Goal: Task Accomplishment & Management: Use online tool/utility

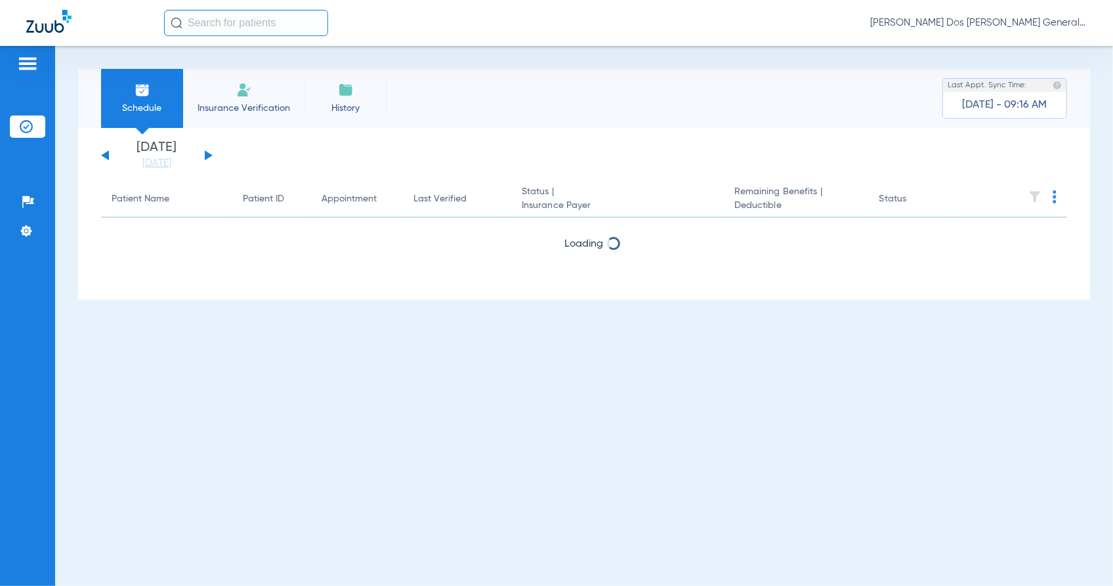
click at [274, 105] on span "Insurance Verification" at bounding box center [244, 108] width 102 height 13
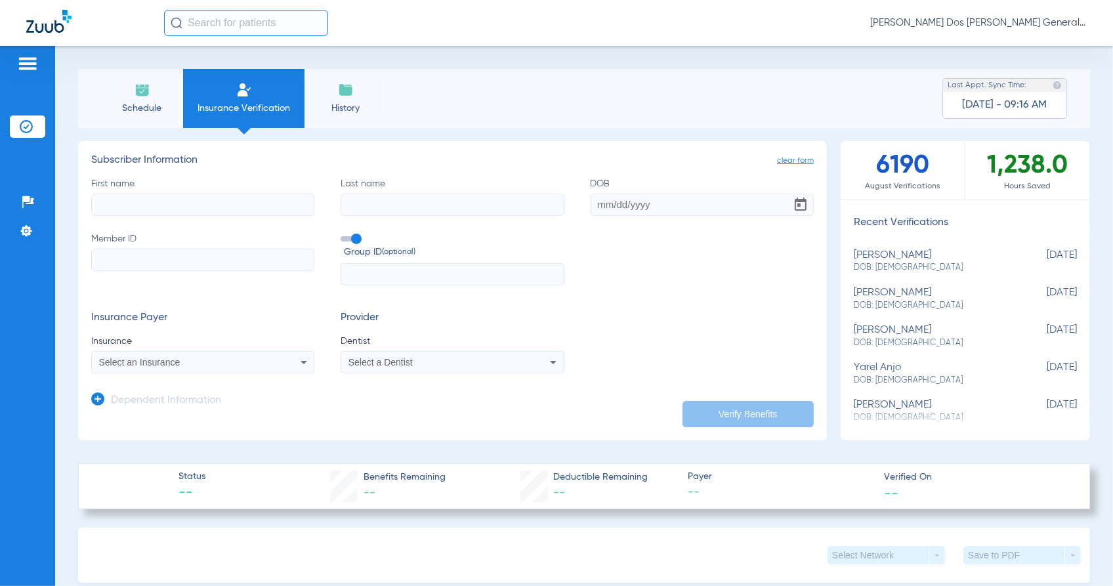
click at [144, 254] on input "Member ID" at bounding box center [202, 260] width 223 height 22
paste input "W281033163"
type input "W281033163"
click at [155, 205] on input "First name" at bounding box center [202, 205] width 223 height 22
type input "ORQUIDIA"
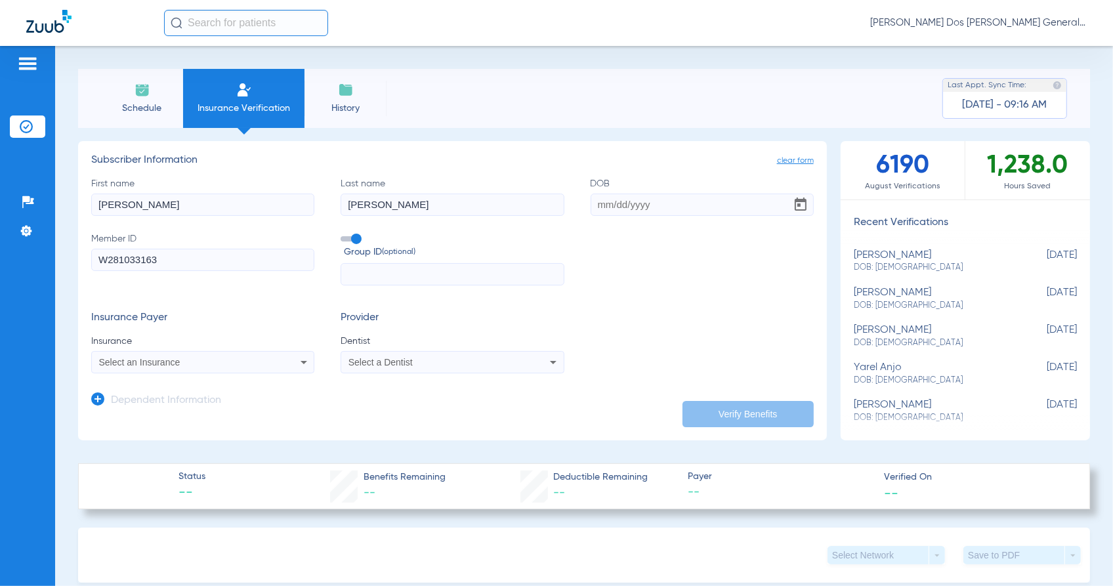
type input "MARTINEZ"
type input "12/01/1993"
click at [159, 358] on span "Select an Insurance" at bounding box center [139, 362] width 81 height 10
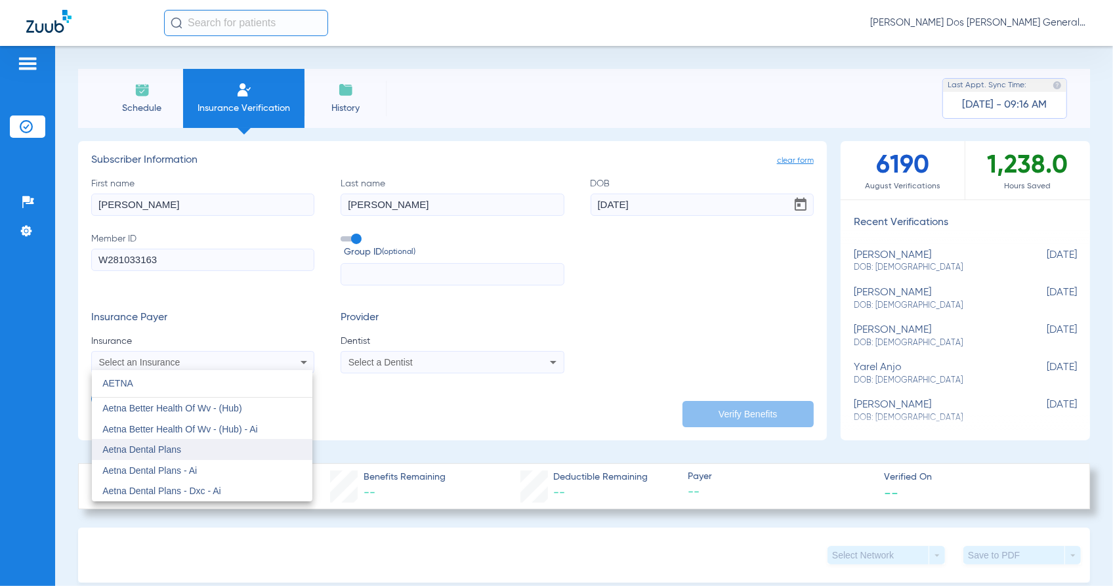
type input "AETNA"
click at [167, 447] on span "Aetna Dental Plans" at bounding box center [141, 449] width 79 height 10
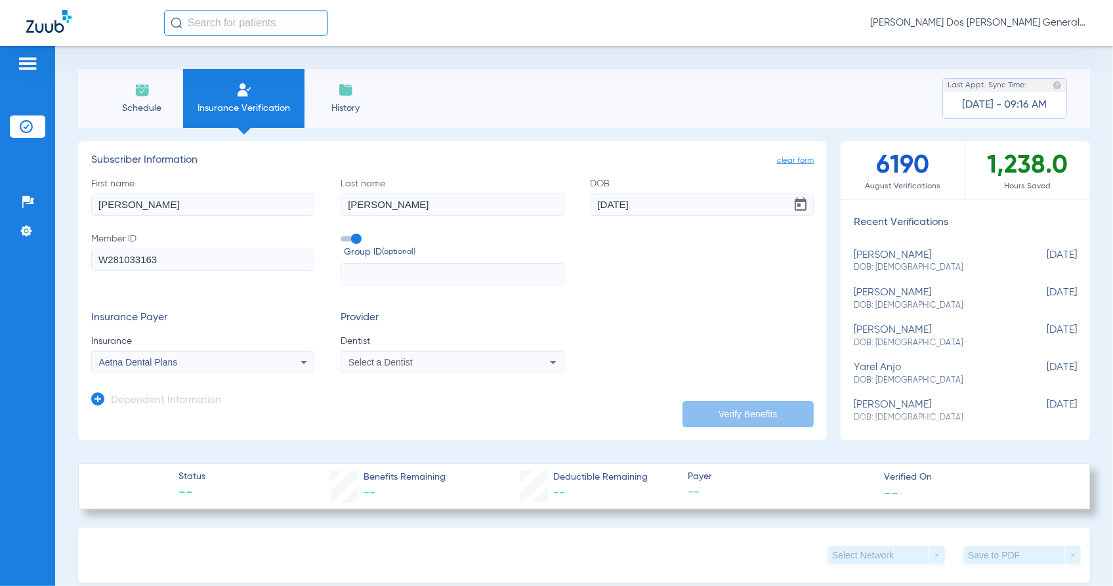
click at [377, 368] on div "Select a Dentist" at bounding box center [452, 362] width 222 height 16
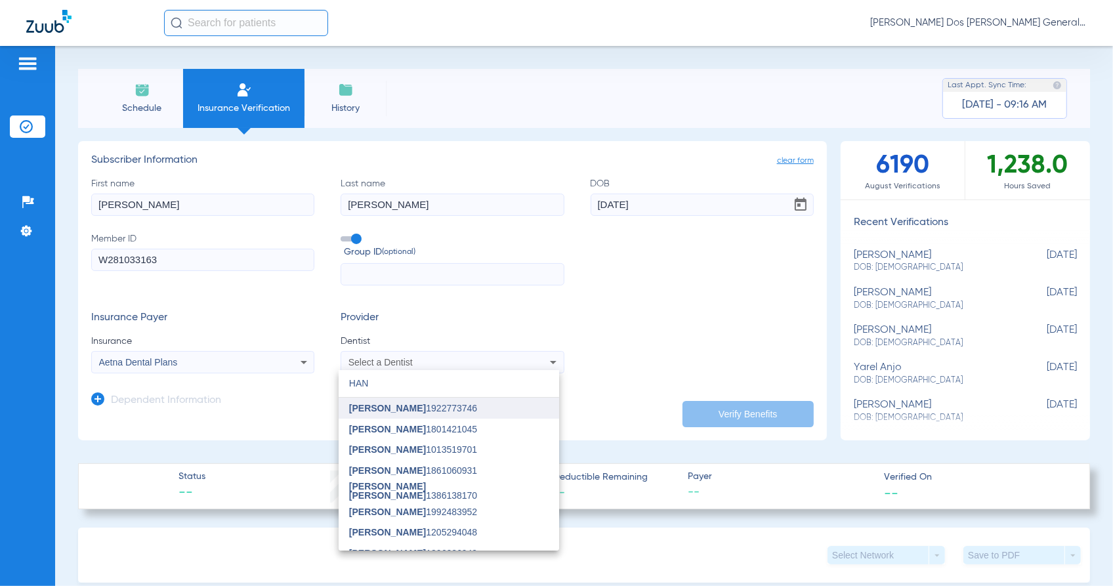
type input "HAN"
click at [367, 401] on mat-option "[PERSON_NAME] 1922773746" at bounding box center [449, 408] width 220 height 21
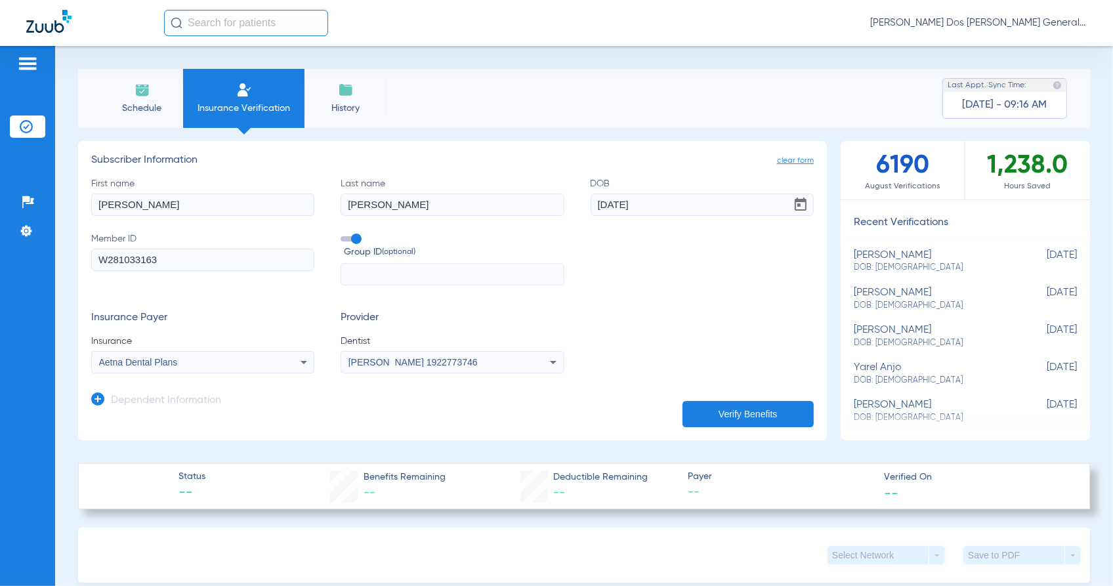
click at [713, 401] on form "clear form Subscriber Information First name ORQUIDIA Last name MARTINEZ DOB 12…" at bounding box center [452, 285] width 722 height 263
click at [713, 404] on button "Verify Benefits" at bounding box center [747, 414] width 131 height 26
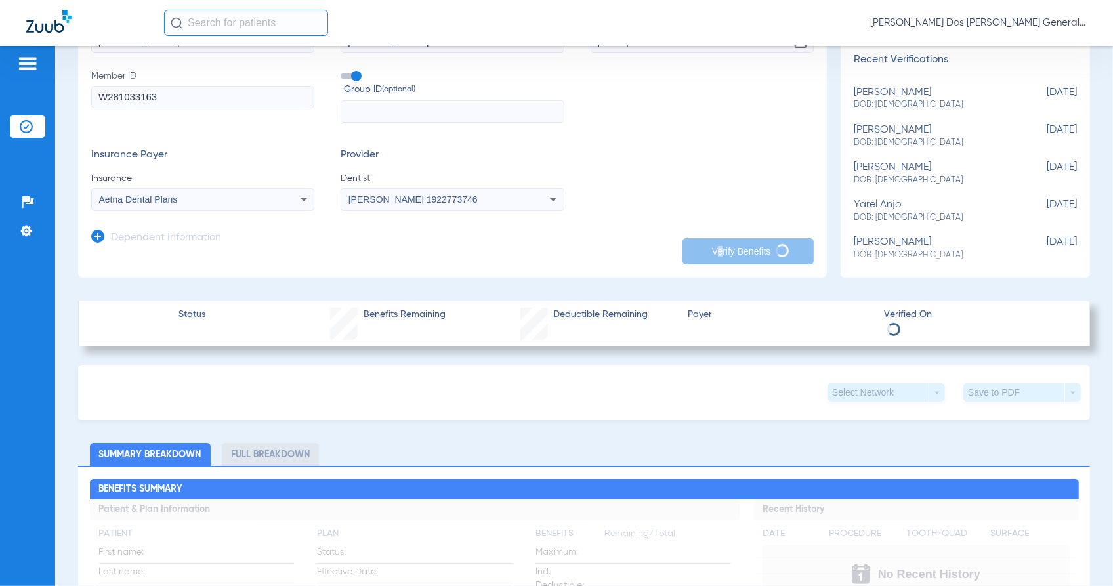
scroll to position [164, 0]
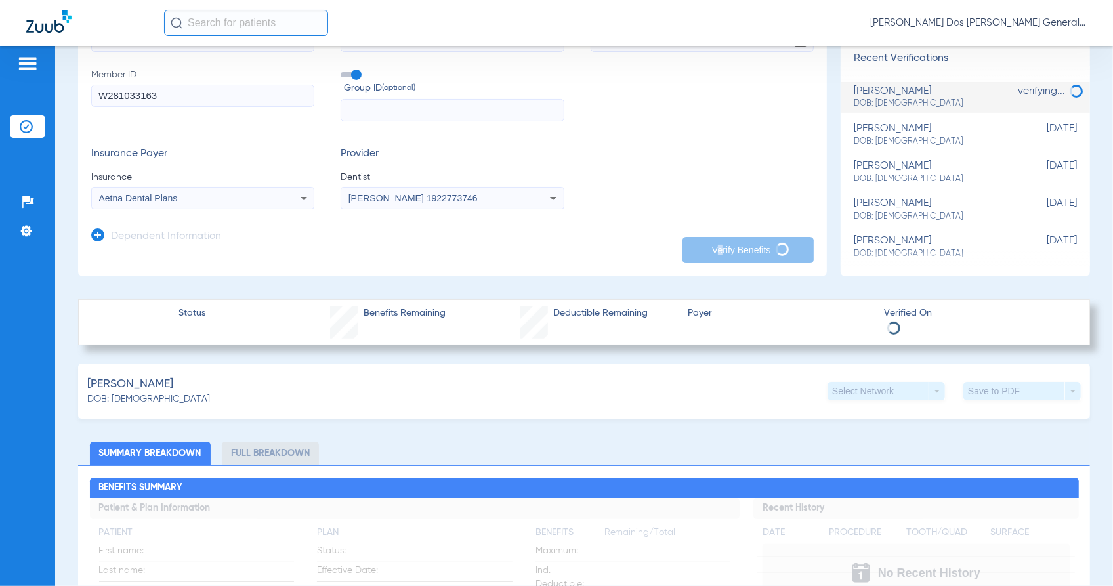
click at [247, 207] on mat-select "Aetna Dental Plans" at bounding box center [202, 198] width 223 height 22
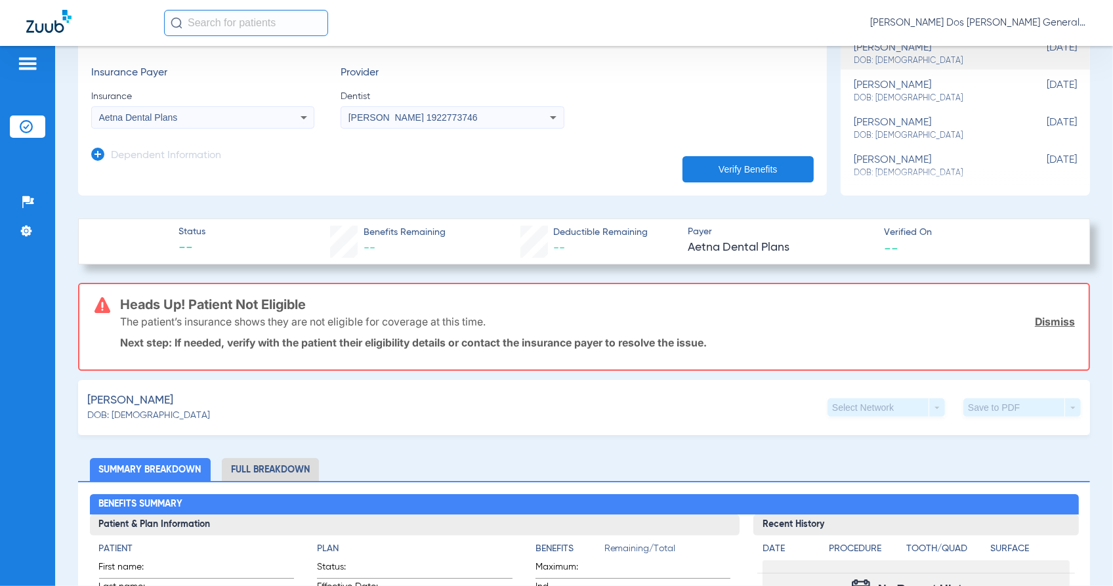
scroll to position [246, 0]
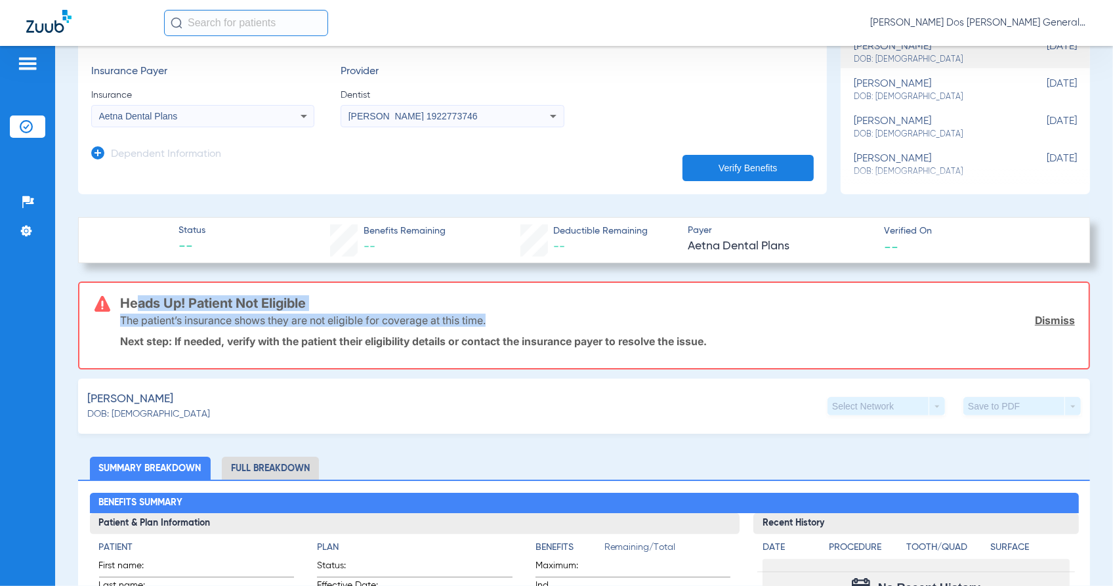
drag, startPoint x: 125, startPoint y: 299, endPoint x: 533, endPoint y: 312, distance: 409.0
click at [533, 312] on div "Heads Up! Patient Not Eligible The patient’s insurance shows they are not eligi…" at bounding box center [597, 325] width 955 height 85
drag, startPoint x: 533, startPoint y: 312, endPoint x: 476, endPoint y: 312, distance: 57.7
copy div "eads Up! Patient Not Eligible The patient’s insurance shows they are not eligib…"
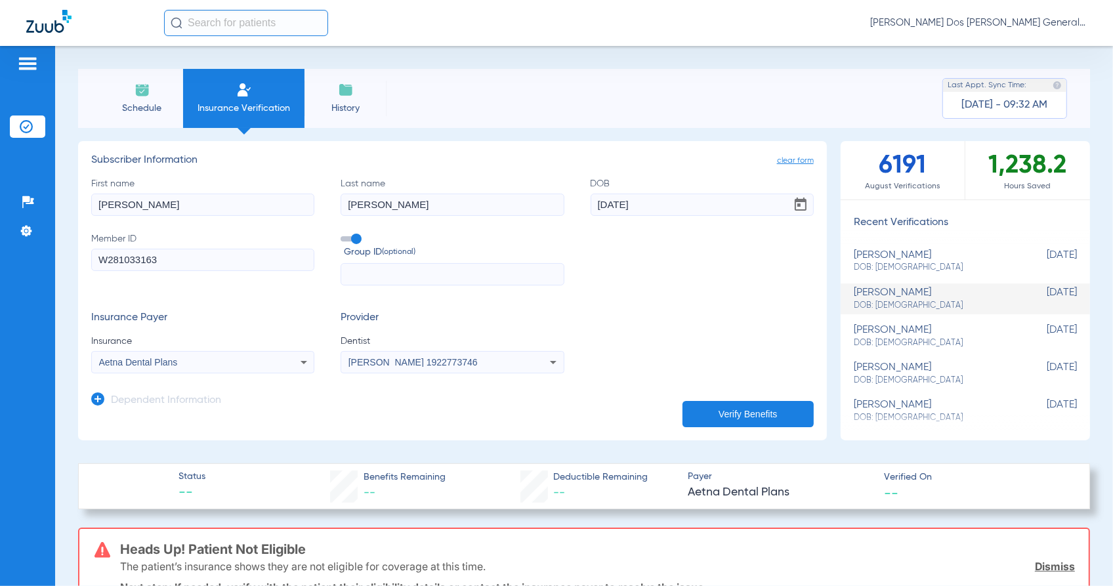
drag, startPoint x: 100, startPoint y: 253, endPoint x: -260, endPoint y: 289, distance: 362.1
click at [0, 289] on html "Anna Dos Santos - Bloomfield General | Abra Health Patients Insurance Verificat…" at bounding box center [556, 293] width 1113 height 586
paste input "U87085293"
type input "U87085293"
drag, startPoint x: 188, startPoint y: 205, endPoint x: -353, endPoint y: 250, distance: 542.5
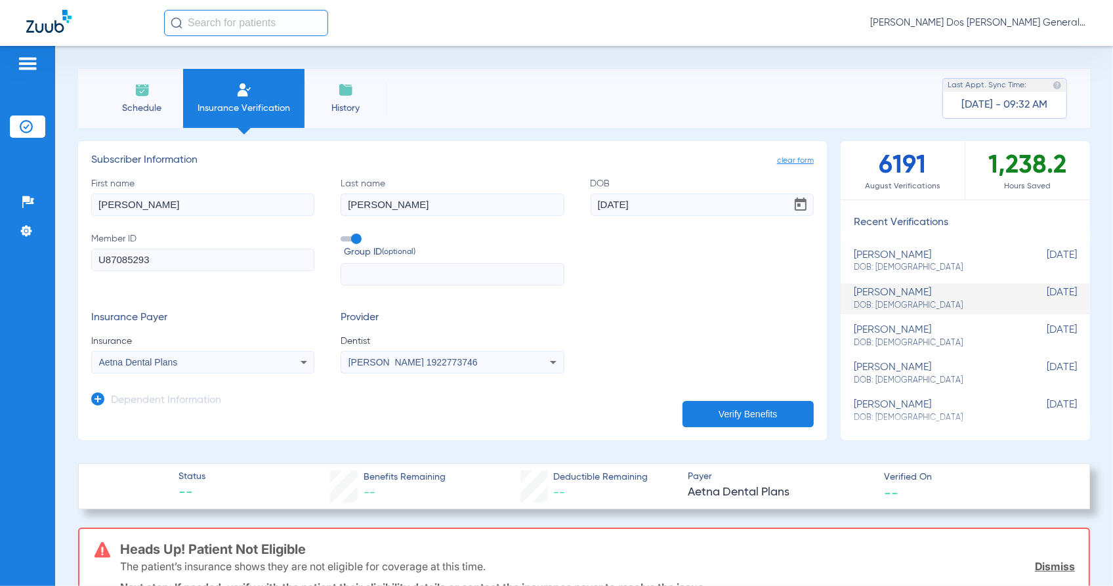
click at [0, 250] on html "Anna Dos Santos - Bloomfield General | Abra Health Patients Insurance Verificat…" at bounding box center [556, 293] width 1113 height 586
type input "VALERIE"
type input "DIAZ"
type input "05/01/1996"
click at [217, 364] on div "Aetna Dental Plans" at bounding box center [182, 362] width 167 height 9
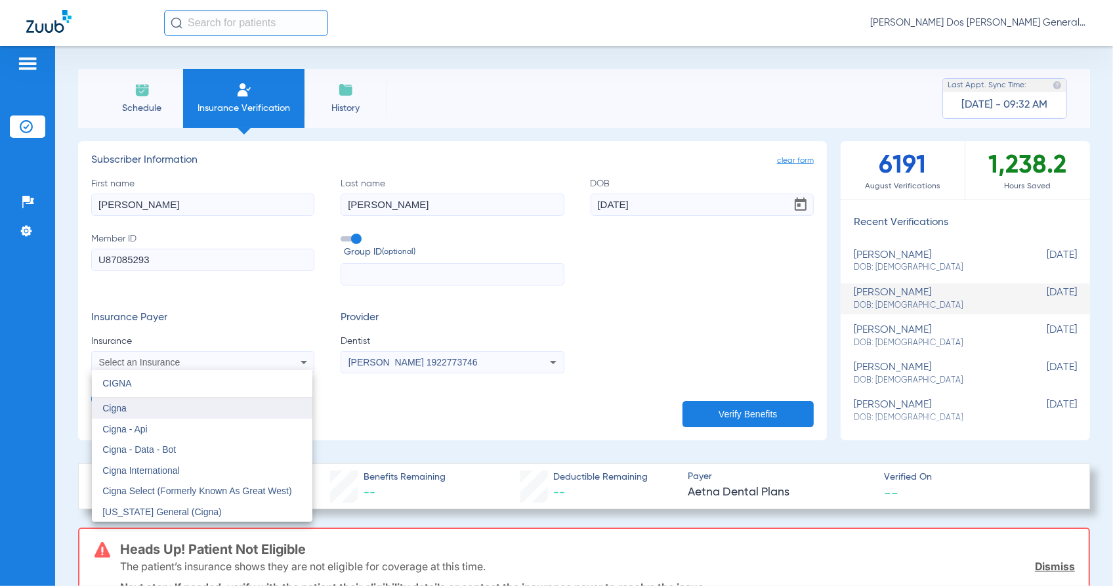
type input "CIGNA"
click at [218, 404] on mat-option "Cigna" at bounding box center [202, 408] width 220 height 21
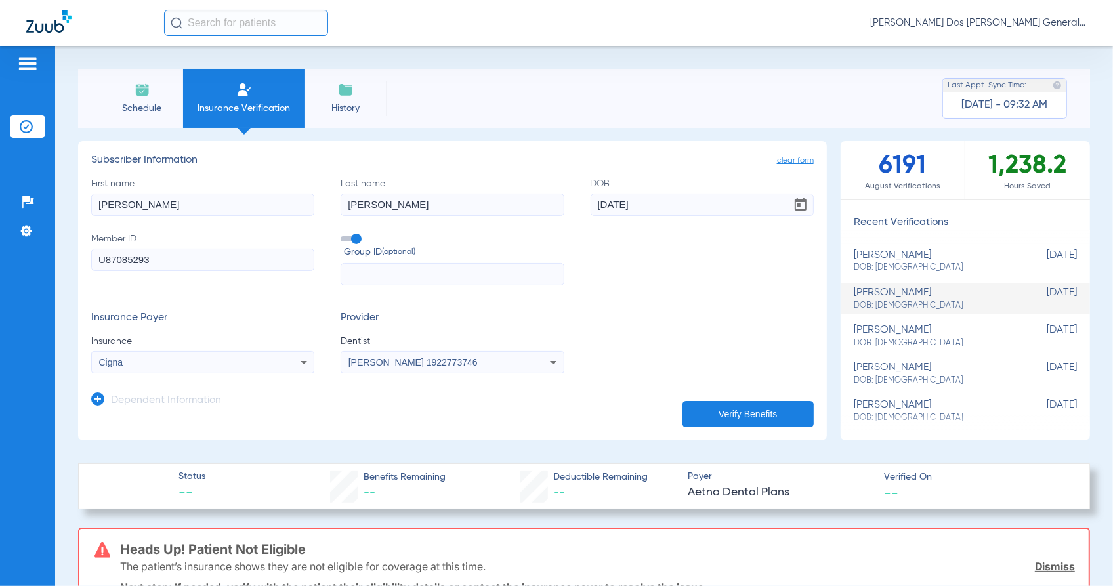
click at [776, 417] on button "Verify Benefits" at bounding box center [747, 414] width 131 height 26
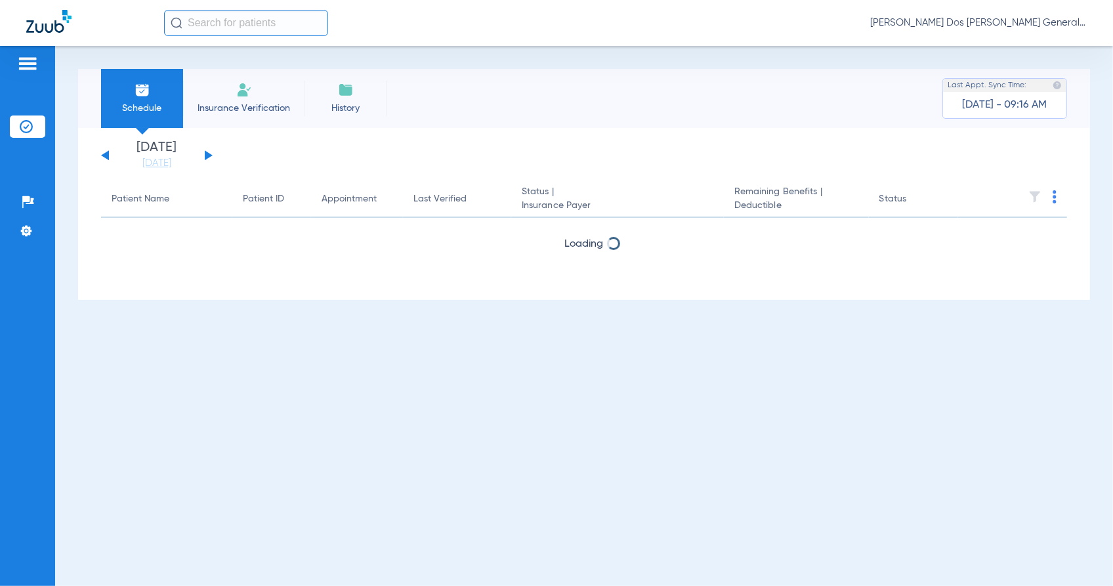
click at [266, 107] on span "Insurance Verification" at bounding box center [244, 108] width 102 height 13
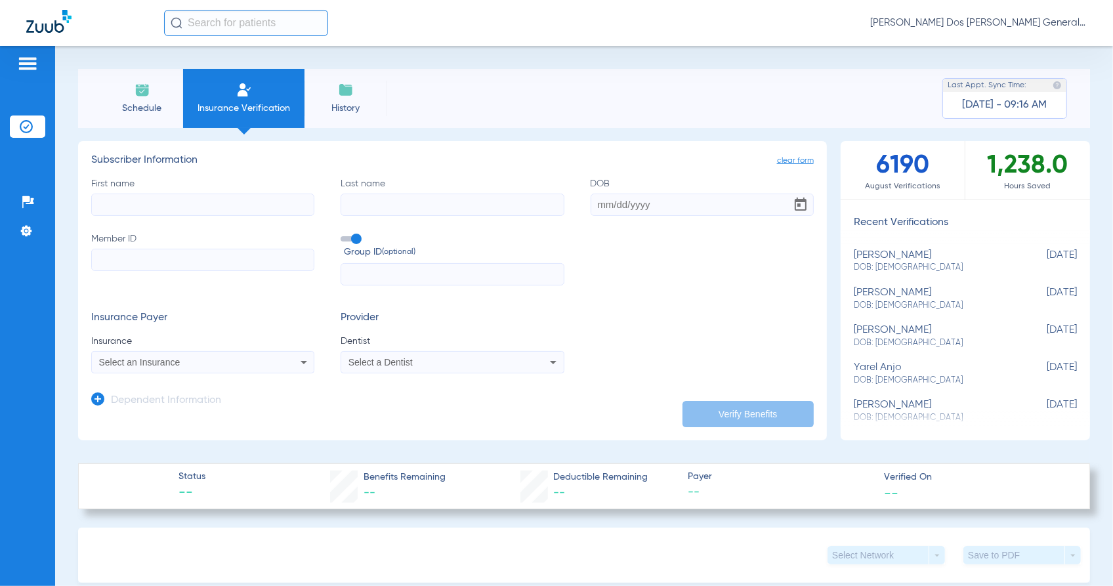
click at [233, 270] on label "Member ID" at bounding box center [202, 259] width 223 height 54
click at [217, 253] on input "Member ID" at bounding box center [202, 260] width 223 height 22
paste input "U0135998303"
type input "U01359983"
click at [136, 194] on input "First name" at bounding box center [202, 205] width 223 height 22
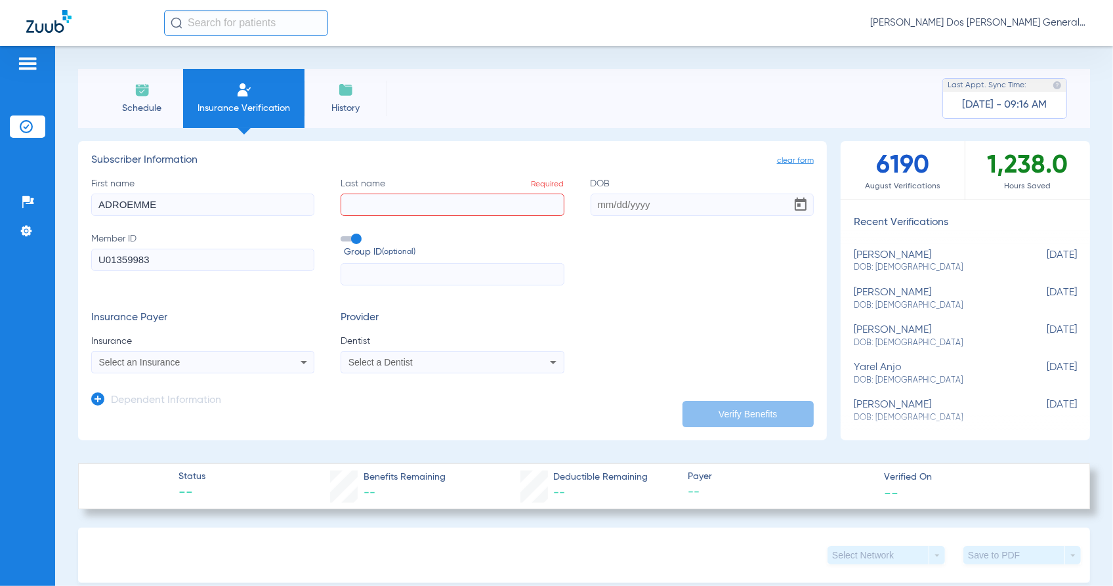
drag, startPoint x: 208, startPoint y: 203, endPoint x: -74, endPoint y: 217, distance: 282.4
click at [0, 217] on html "[PERSON_NAME] Dos [PERSON_NAME] General | Abra Health Patients Insurance Verifi…" at bounding box center [556, 293] width 1113 height 586
type input "[PERSON_NAME]"
type input "[DATE]"
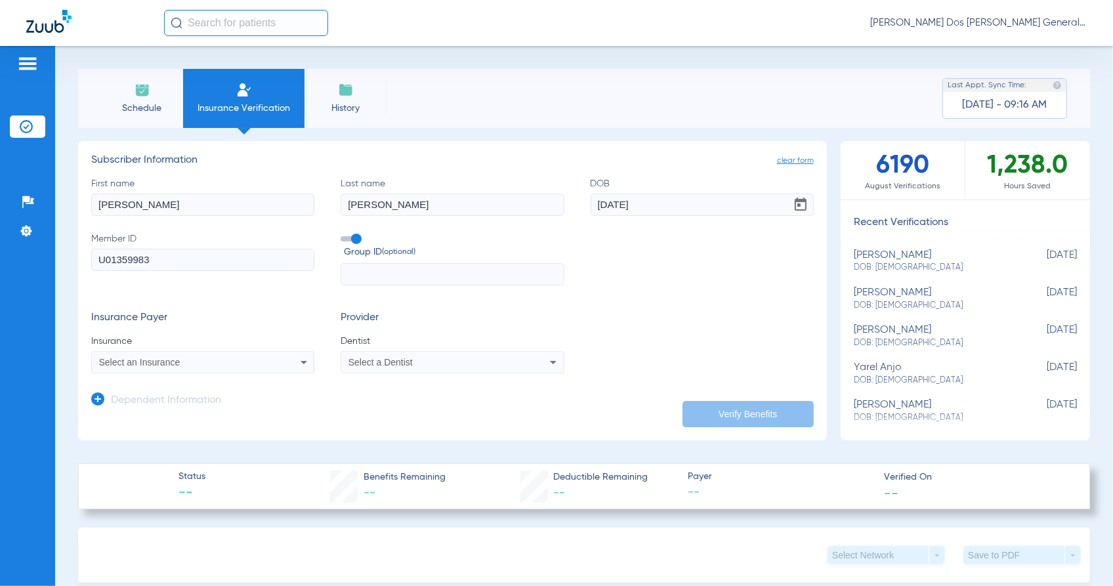
click at [188, 365] on div "Select an Insurance" at bounding box center [182, 362] width 167 height 9
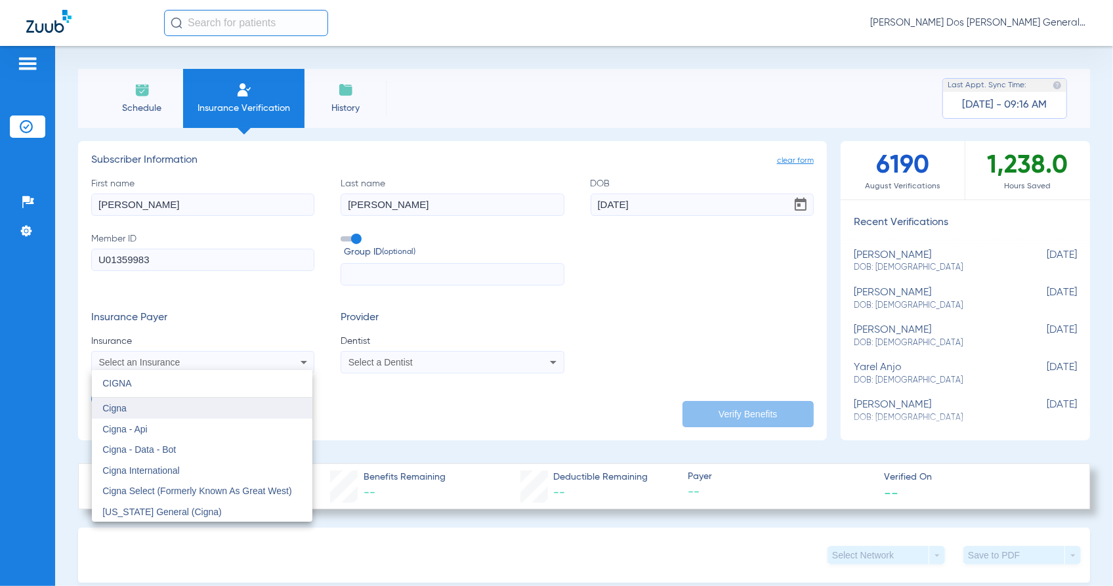
type input "CIGNA"
click at [209, 407] on mat-option "Cigna" at bounding box center [202, 408] width 220 height 21
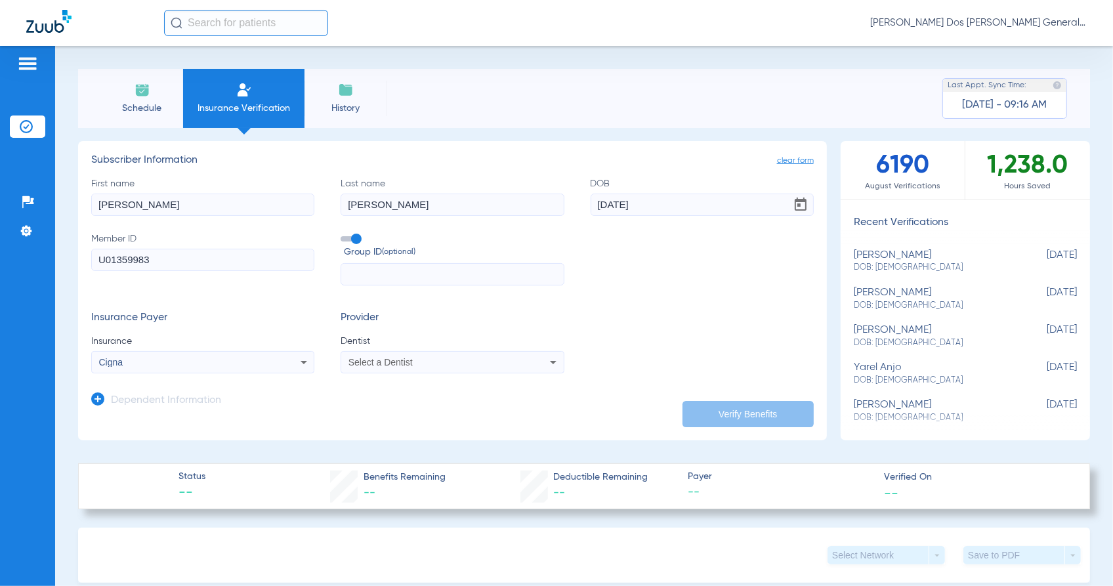
click at [434, 360] on div "Select a Dentist" at bounding box center [431, 362] width 167 height 9
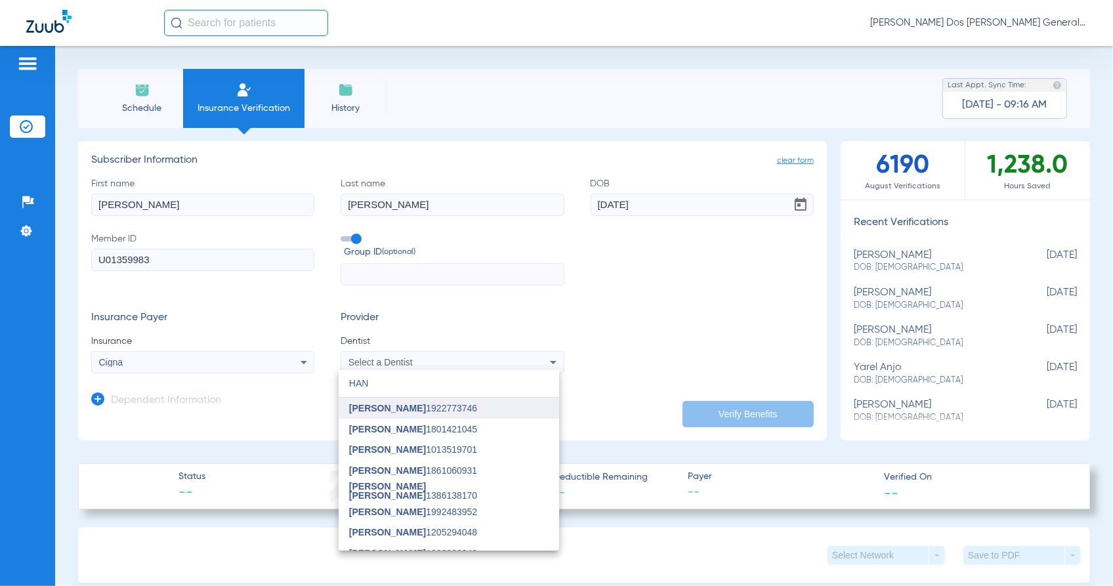
type input "HAN"
click at [438, 405] on mat-option "[PERSON_NAME] 1922773746" at bounding box center [449, 408] width 220 height 21
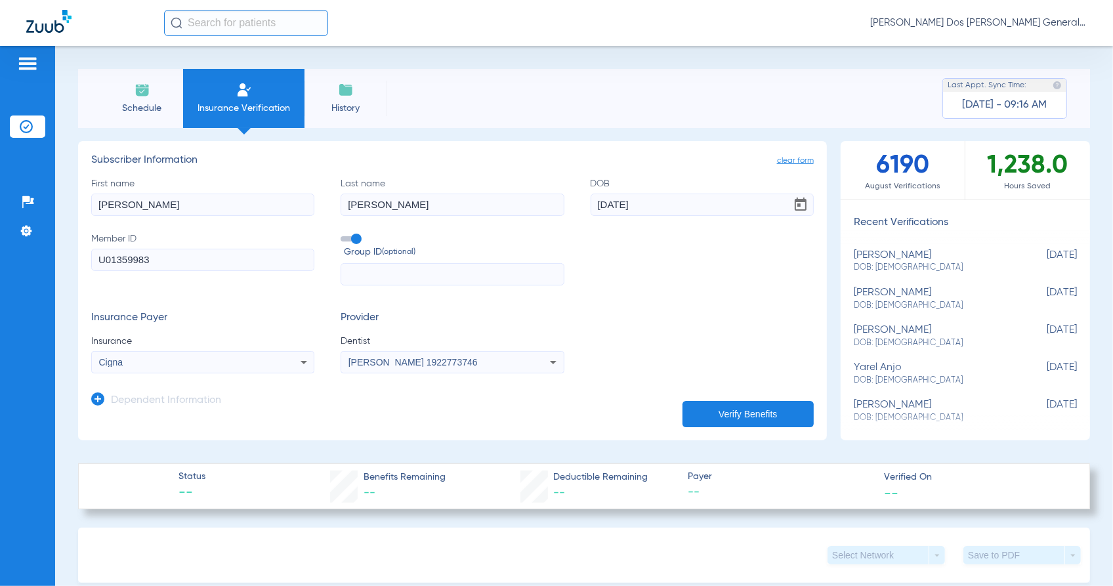
click at [715, 398] on app-dependent-form "Dependent Information" at bounding box center [452, 395] width 722 height 44
click at [712, 402] on button "Verify Benefits" at bounding box center [747, 414] width 131 height 26
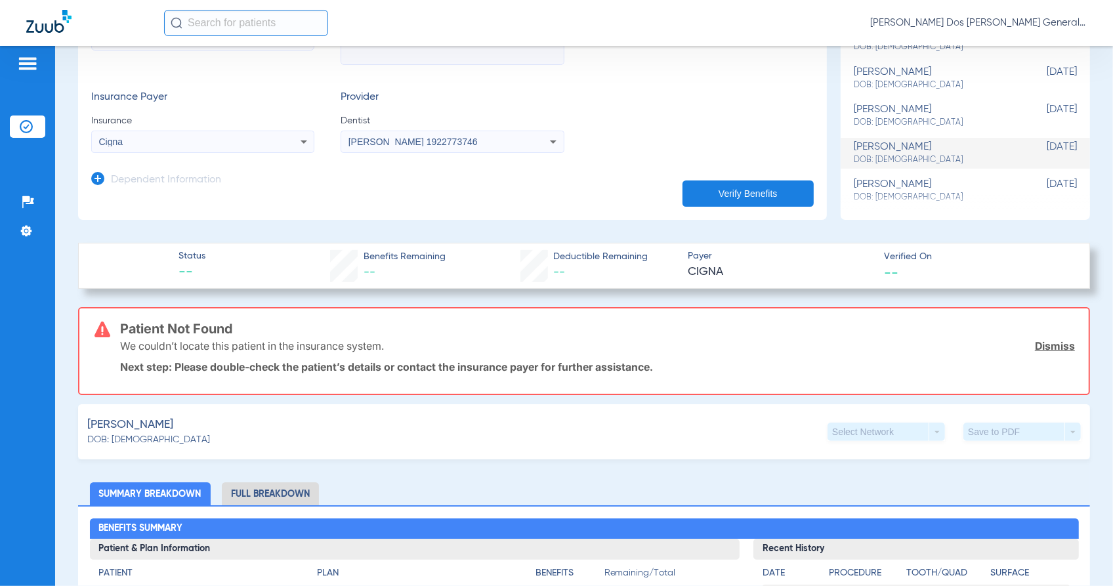
scroll to position [246, 0]
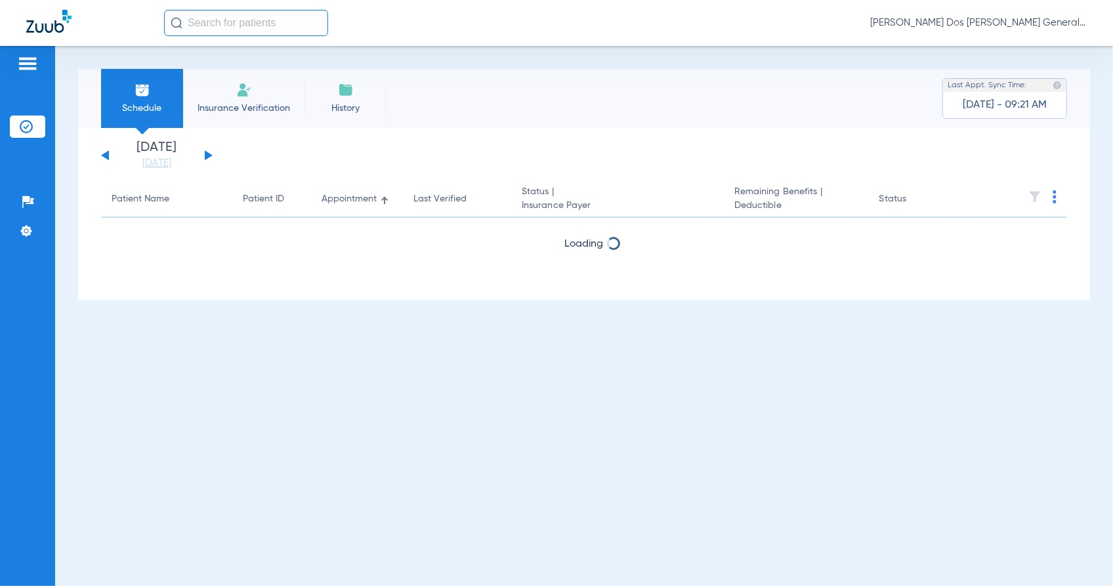
click at [249, 93] on img at bounding box center [244, 90] width 16 height 16
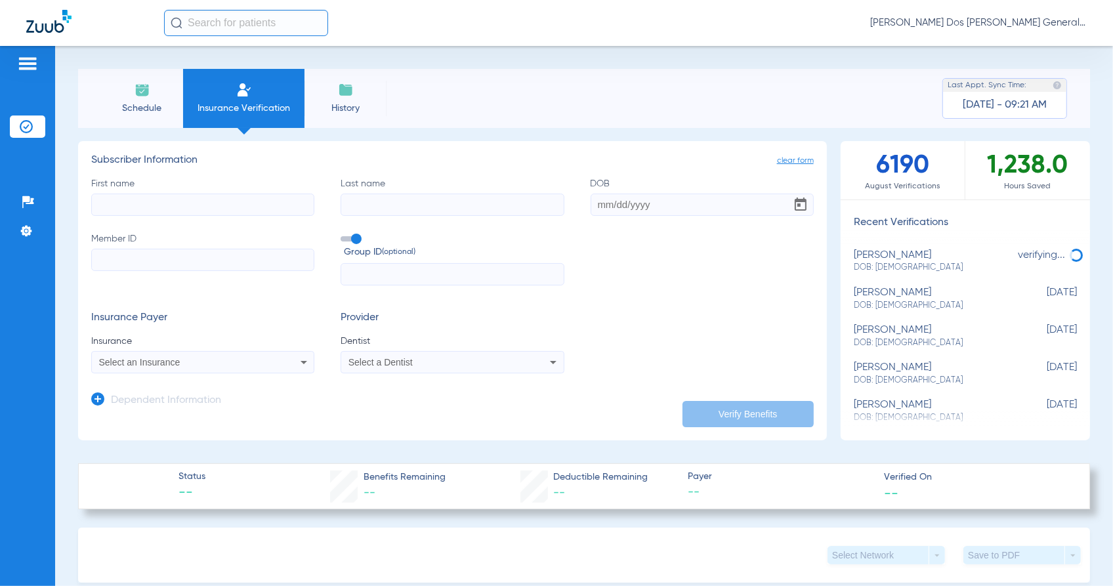
click at [204, 272] on label "Member ID" at bounding box center [202, 259] width 223 height 54
click at [204, 271] on input "Member ID" at bounding box center [202, 260] width 223 height 22
paste input "W292197193"
type input "W292197193"
click at [159, 210] on input "First name" at bounding box center [202, 205] width 223 height 22
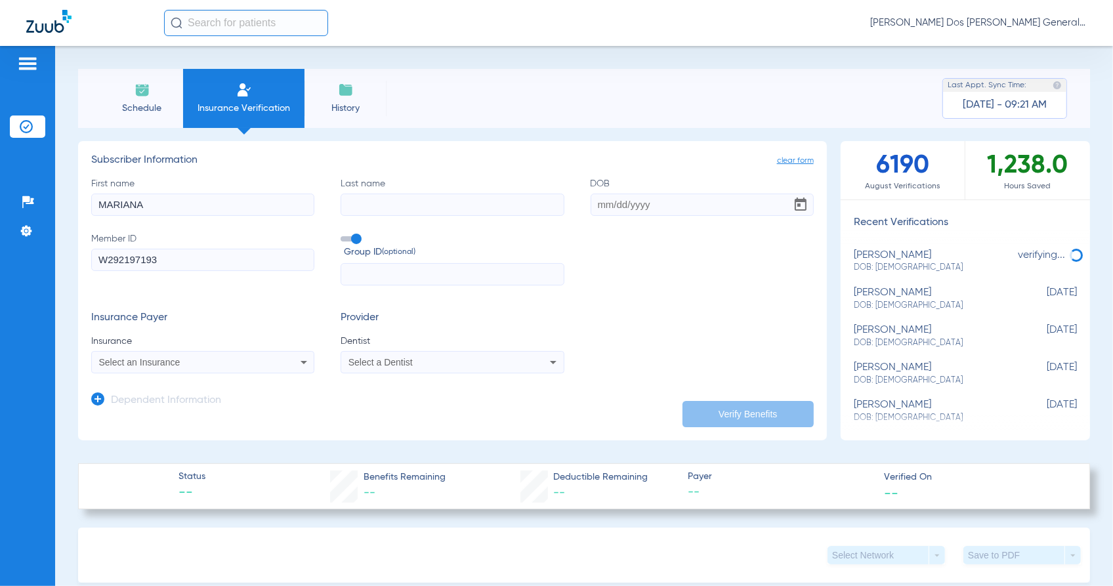
type input "MARIANA"
type input "VALLEJO"
type input "04/01/1985"
click at [180, 365] on div "Select an Insurance" at bounding box center [182, 362] width 167 height 9
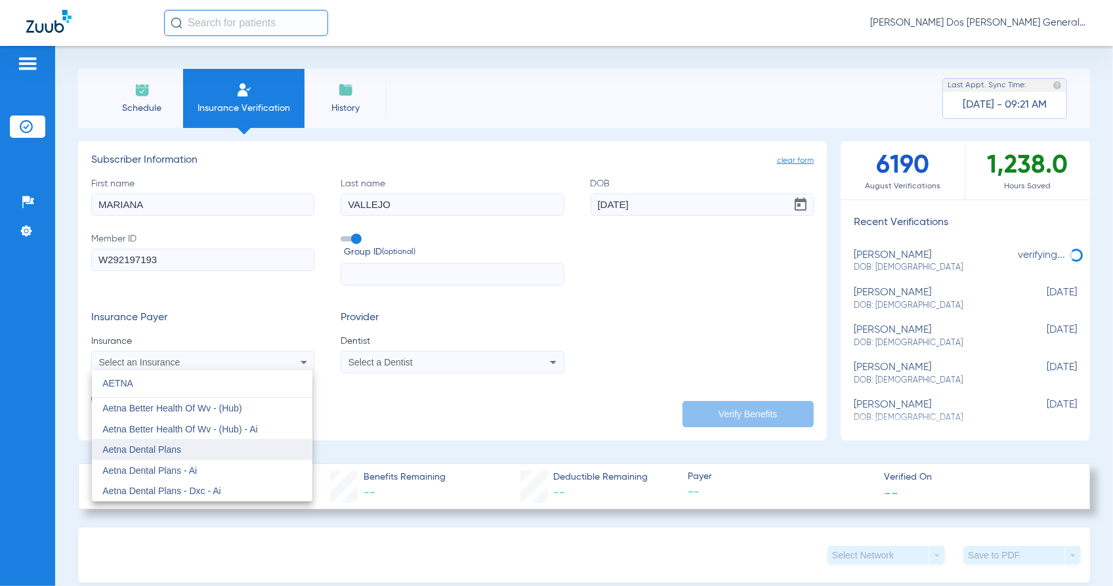
type input "AETNA"
click at [188, 448] on mat-option "Aetna Dental Plans" at bounding box center [202, 449] width 220 height 21
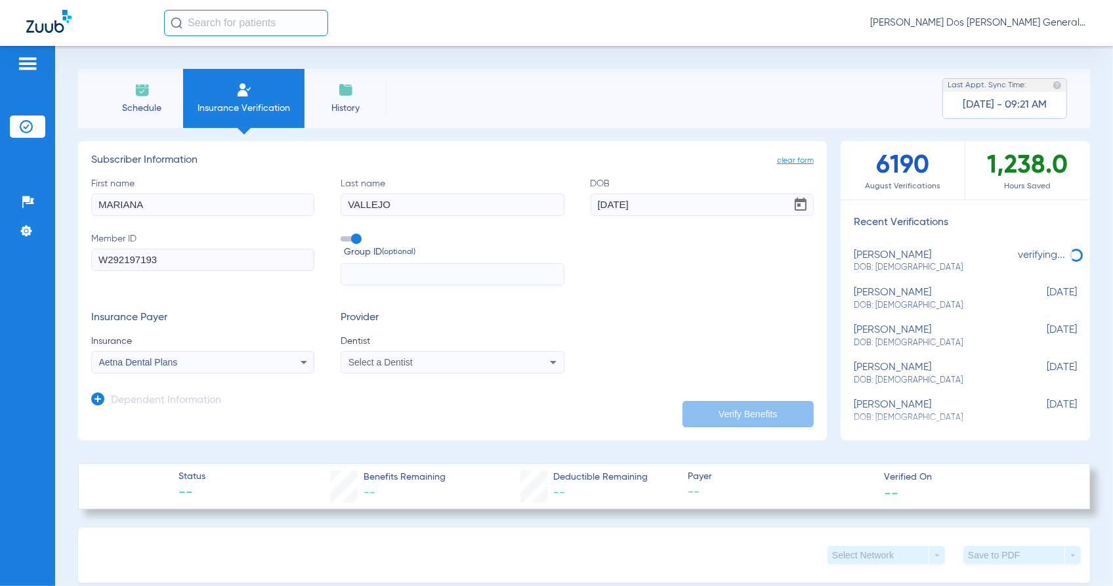
click at [386, 363] on span "Select a Dentist" at bounding box center [380, 362] width 64 height 10
type input "HAN KIM"
click at [401, 405] on span "[PERSON_NAME] 1922773746" at bounding box center [413, 408] width 128 height 9
click at [723, 414] on button "Verify Benefits" at bounding box center [747, 414] width 131 height 26
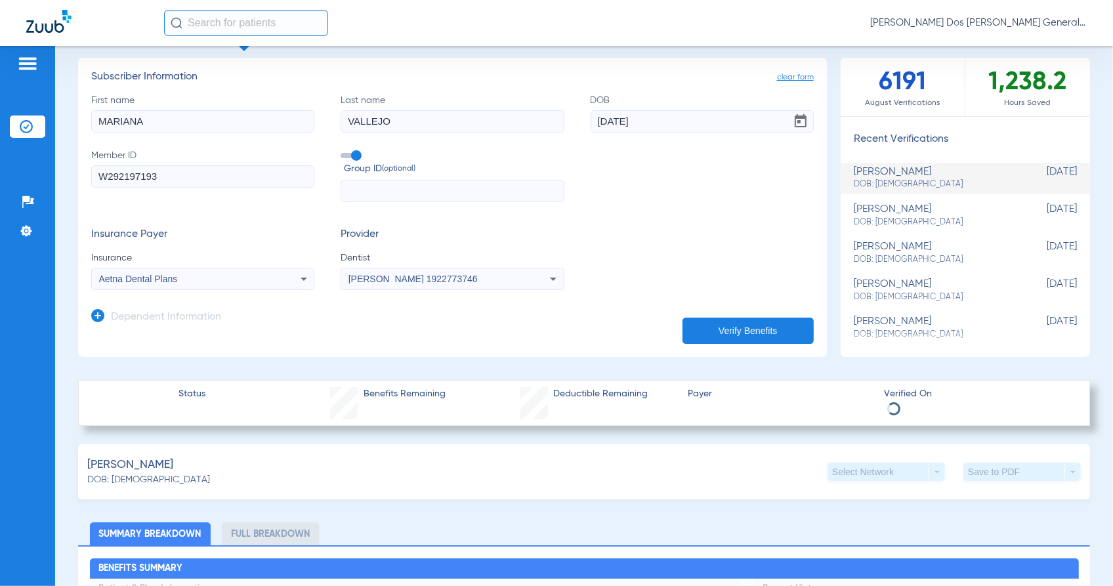
scroll to position [164, 0]
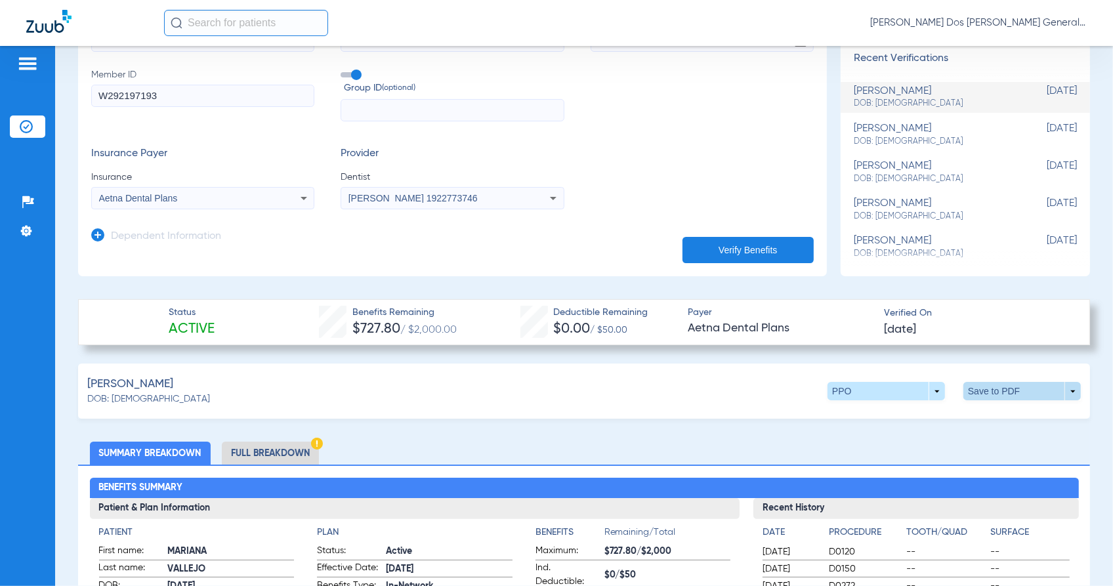
click at [975, 385] on span at bounding box center [1021, 391] width 117 height 18
click at [902, 422] on button "insert_drive_file Save to PDF" at bounding box center [898, 416] width 99 height 26
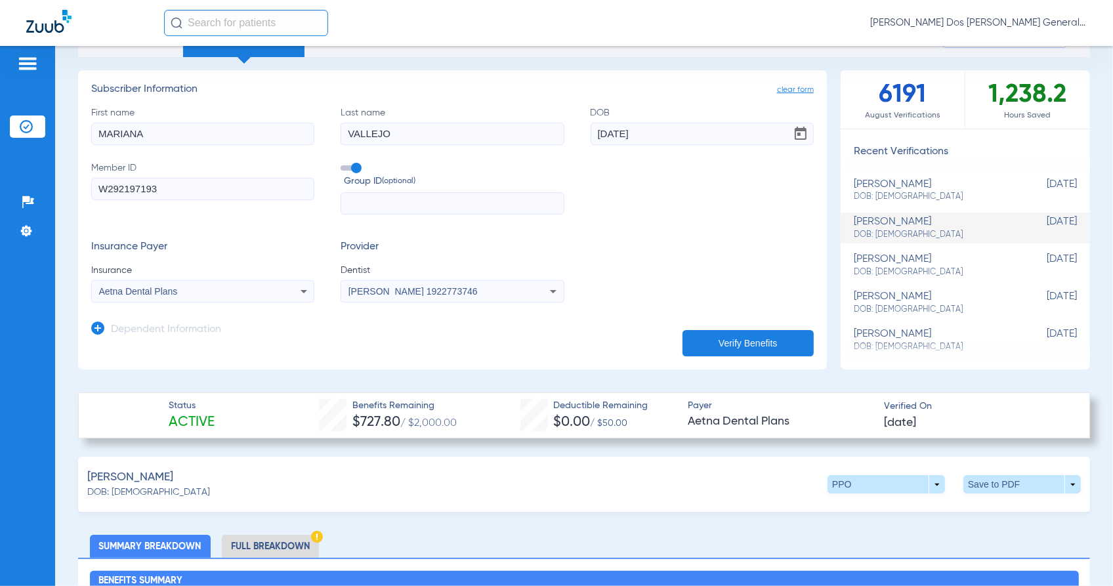
scroll to position [0, 0]
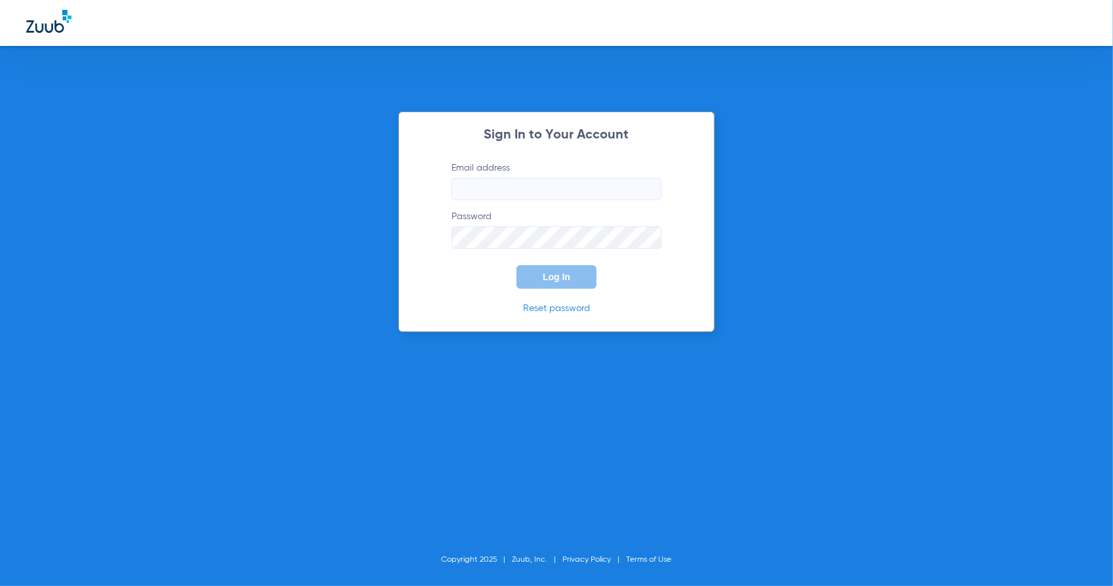
type input "bloomfield@abradental.com"
